Goal: Communication & Community: Answer question/provide support

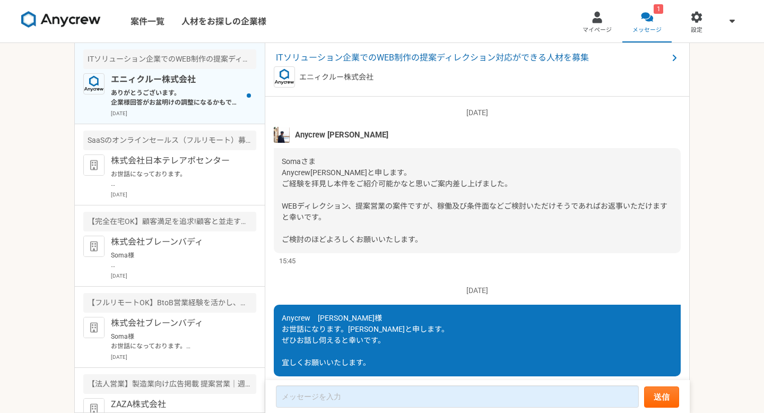
scroll to position [955, 0]
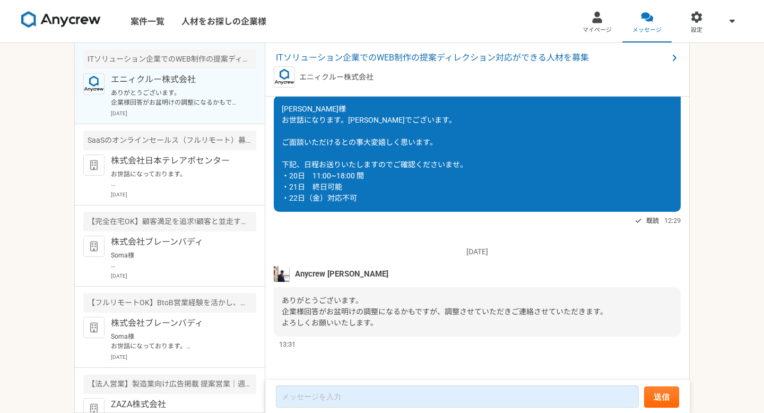
scroll to position [943, 0]
click at [194, 199] on article "SaaSのオンラインセールス（フルリモート）募集 株式会社日本テレアポセンター お世話になっております。 プロフィール拝見してとても魅力的なご経歴で、 ぜひ一…" at bounding box center [170, 164] width 190 height 81
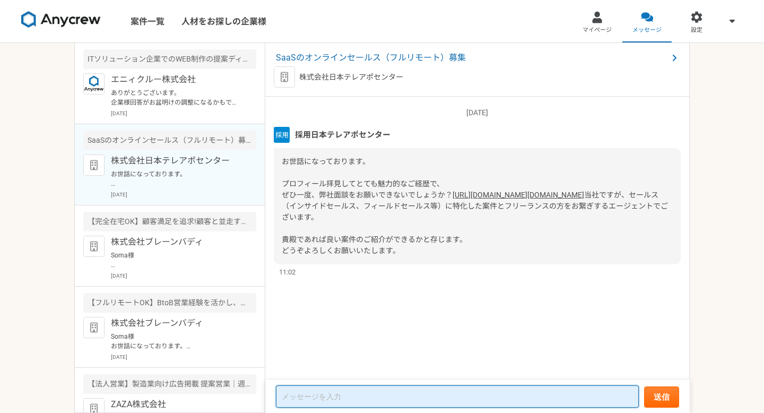
click at [353, 399] on textarea at bounding box center [457, 396] width 363 height 22
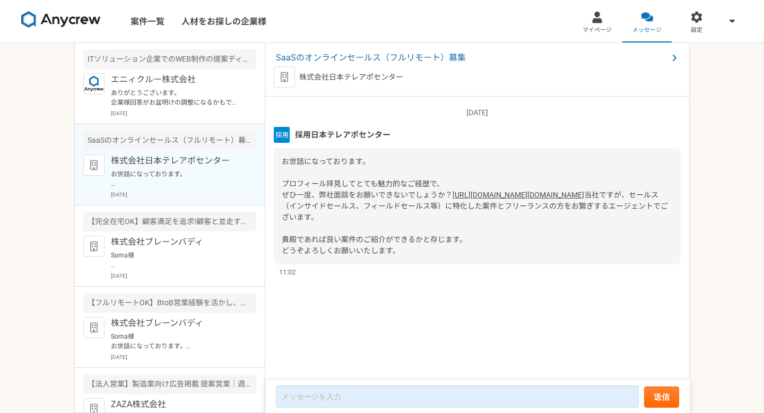
click at [453, 199] on link "[URL][DOMAIN_NAME][DOMAIN_NAME]" at bounding box center [519, 194] width 132 height 8
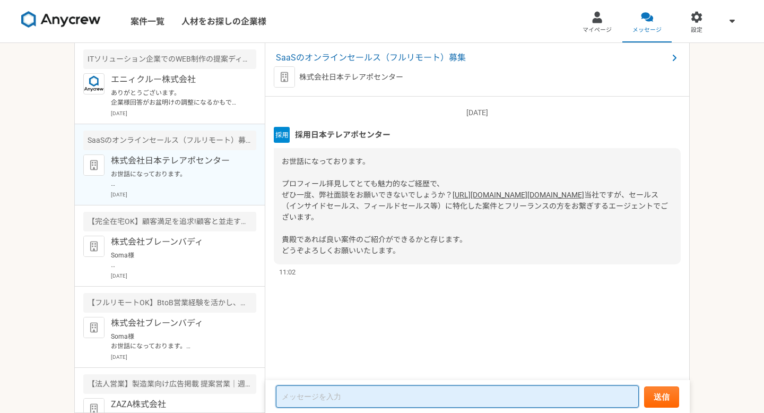
click at [356, 399] on textarea at bounding box center [457, 396] width 363 height 22
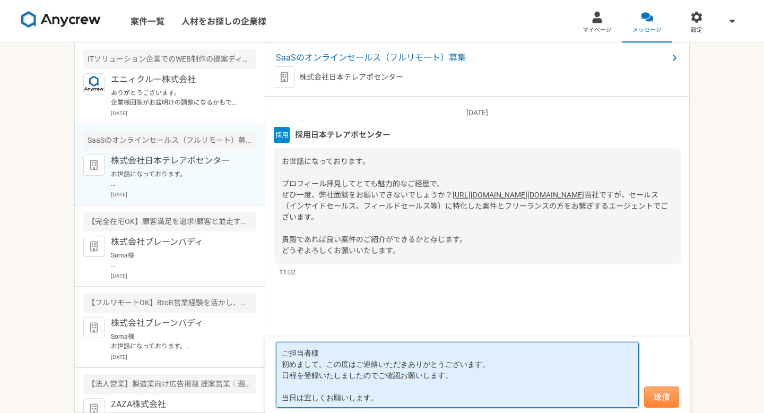
type textarea "ご担当者様 初めまして。この度はご連絡いただきありがとうございます。 日程を登録いたしましたのでご確認お願いします。 当日は宜しくお願いします。"
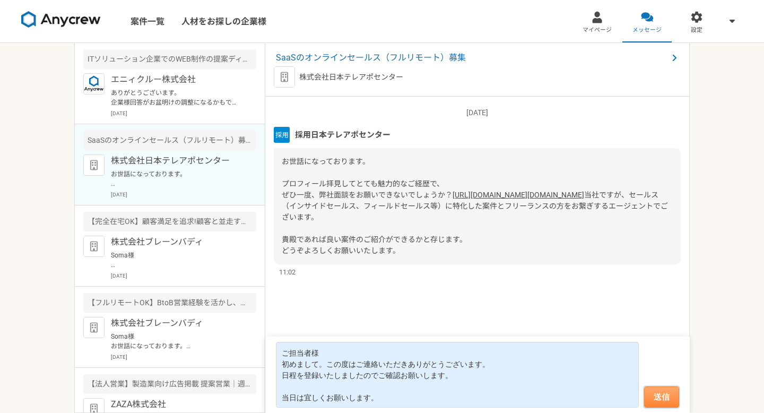
click at [668, 390] on button "送信" at bounding box center [661, 396] width 35 height 21
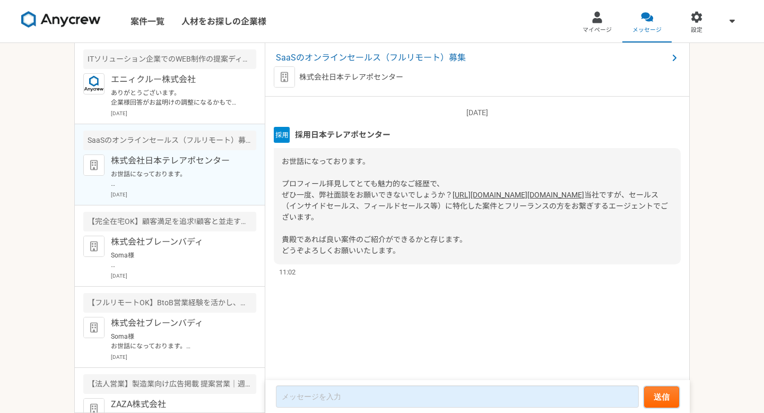
scroll to position [73, 0]
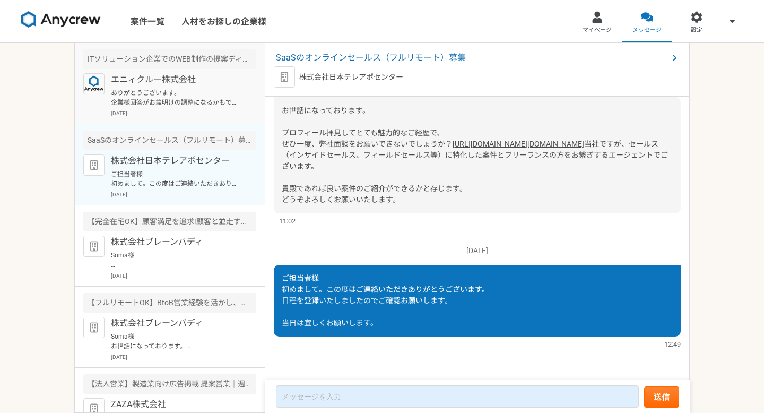
click at [161, 92] on p "ありがとうございます。 企業様回答がお盆明けの調整になるかもですが、調整させていただきご連絡させていただきます。 よろしくお願いいたします。" at bounding box center [176, 97] width 131 height 19
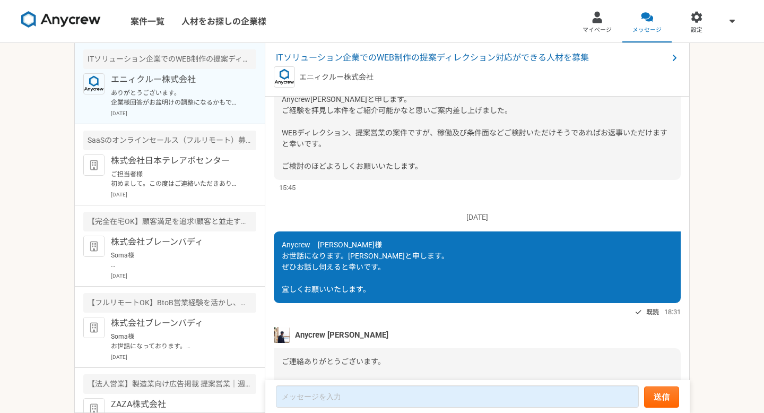
scroll to position [955, 0]
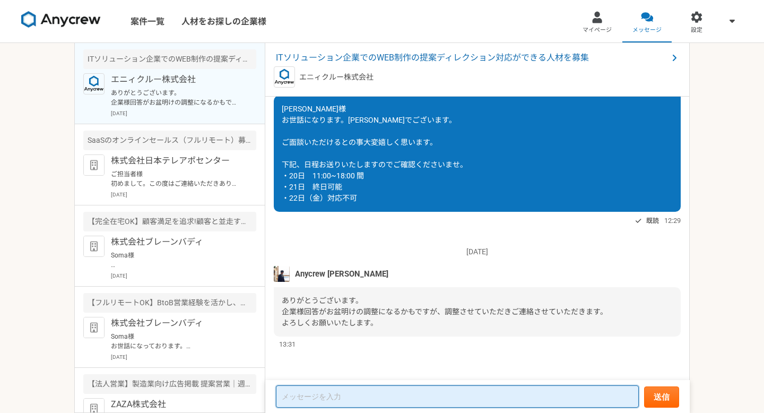
click at [407, 406] on textarea at bounding box center [457, 396] width 363 height 22
type textarea "お"
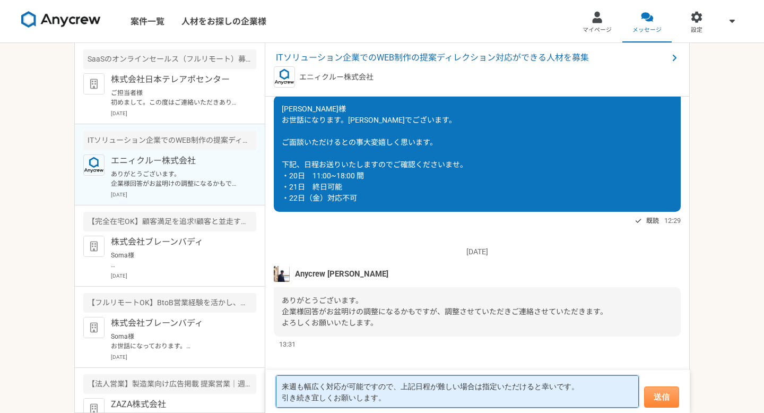
type textarea "来週も幅広く対応が可能ですので、上記日程が難しい場合は指定いただけると幸いです。 引き続き宜しくお願いします。"
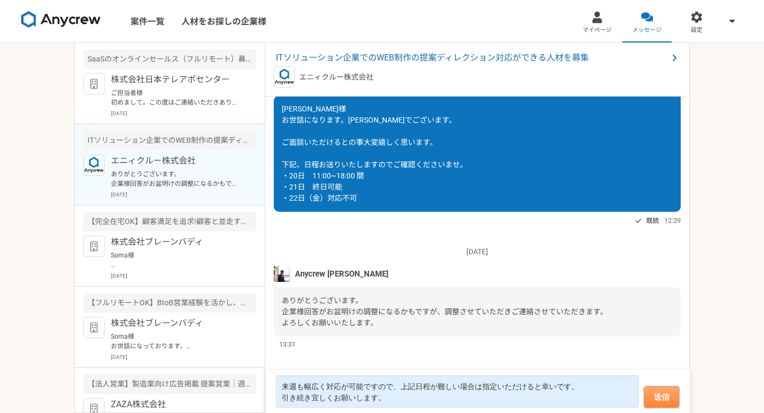
click at [654, 398] on button "送信" at bounding box center [661, 396] width 35 height 21
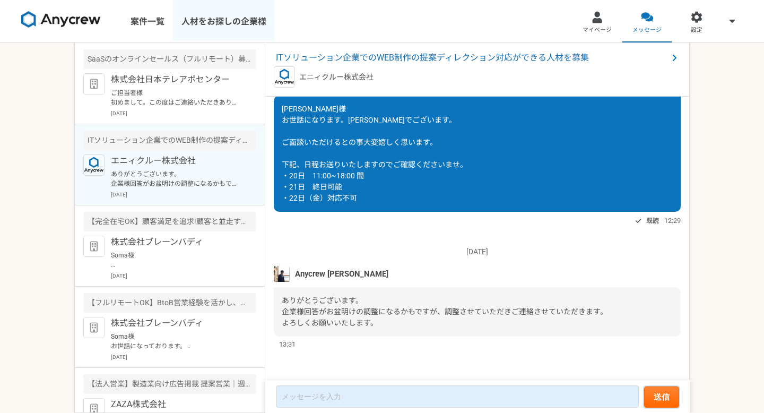
scroll to position [1045, 0]
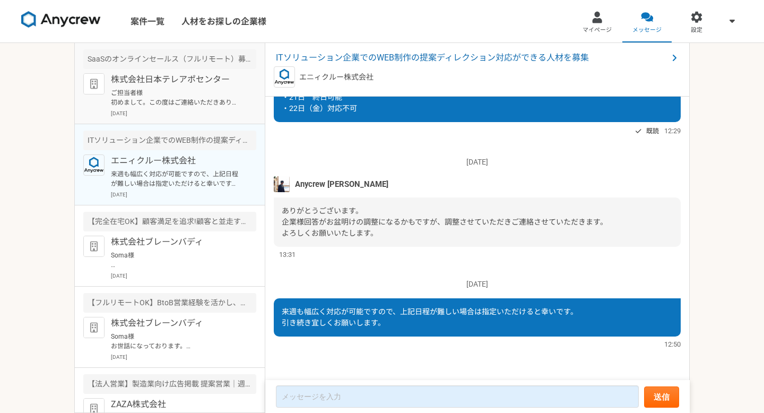
click at [176, 86] on div "株式会社日本テレアポセンター ご担当者様 初めまして。この度はご連絡いただきありがとうございます。 日程を登録いたしましたのでご確認お願いします。 当日は宜し…" at bounding box center [183, 95] width 145 height 44
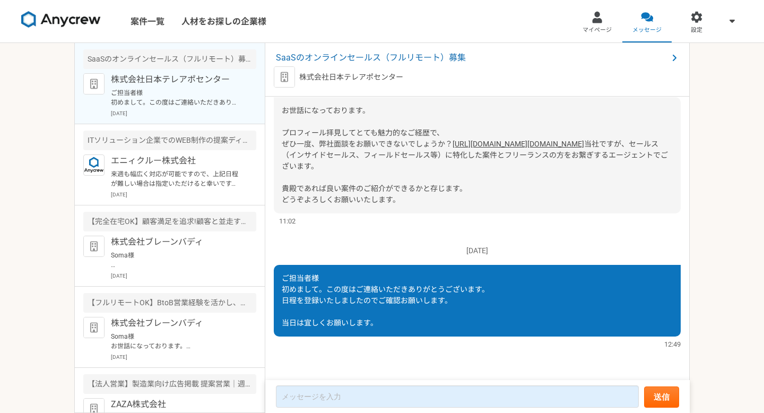
scroll to position [73, 0]
